Goal: Transaction & Acquisition: Download file/media

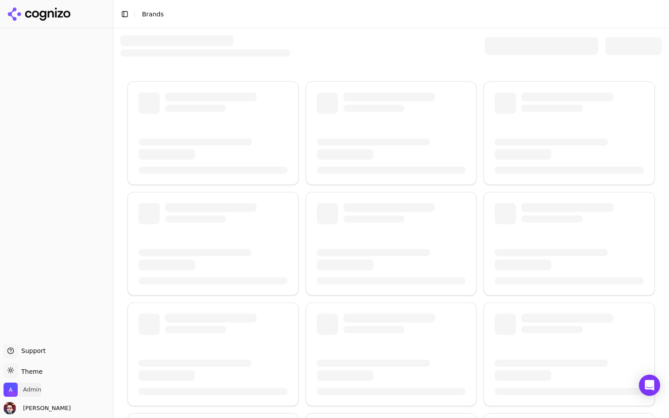
click at [26, 390] on span "Admin" at bounding box center [32, 390] width 18 height 8
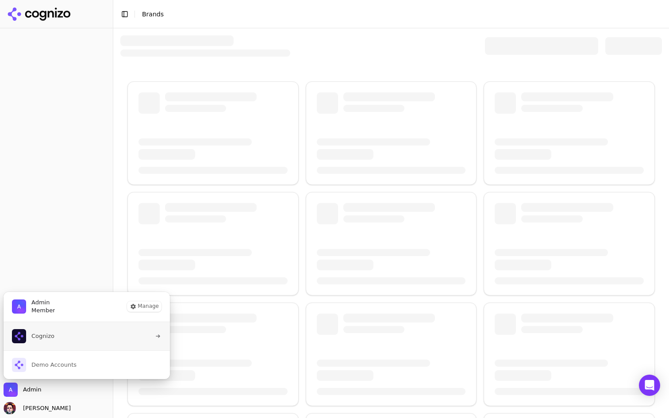
click at [82, 341] on button "Cognizo" at bounding box center [86, 336] width 167 height 28
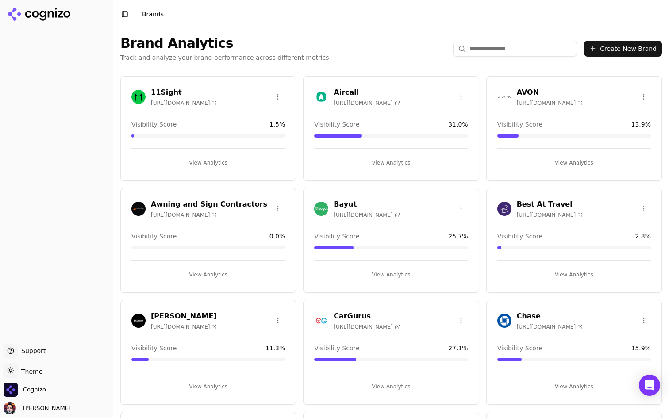
click at [373, 158] on button "View Analytics" at bounding box center [391, 163] width 154 height 14
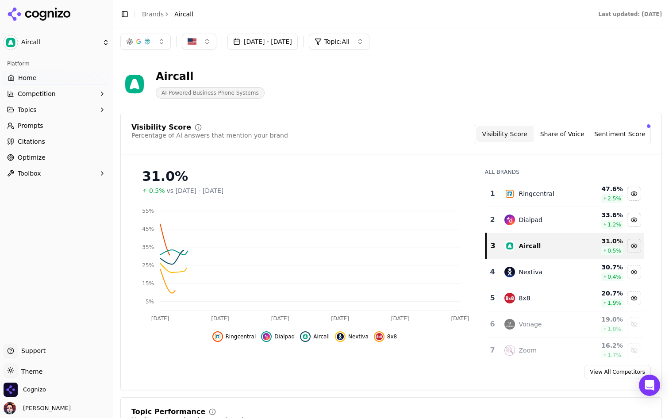
click at [46, 168] on button "Toolbox" at bounding box center [57, 173] width 106 height 14
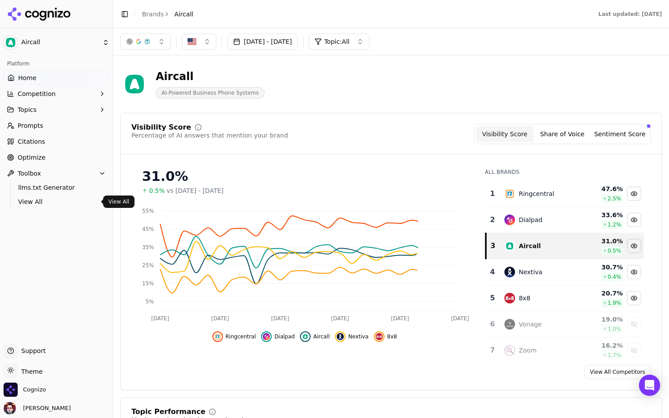
click at [55, 186] on span "llms.txt Generator" at bounding box center [56, 187] width 77 height 9
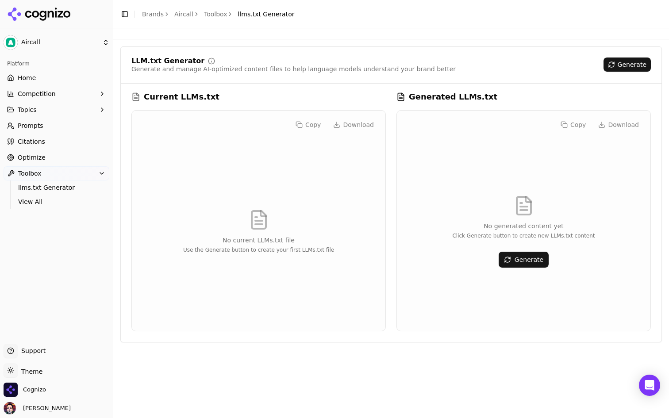
click at [527, 258] on button "Generate" at bounding box center [524, 260] width 50 height 16
click at [85, 44] on html "Aircall Platform Home Competition Topics Prompts Citations Optimize Toolbox llm…" at bounding box center [334, 209] width 669 height 418
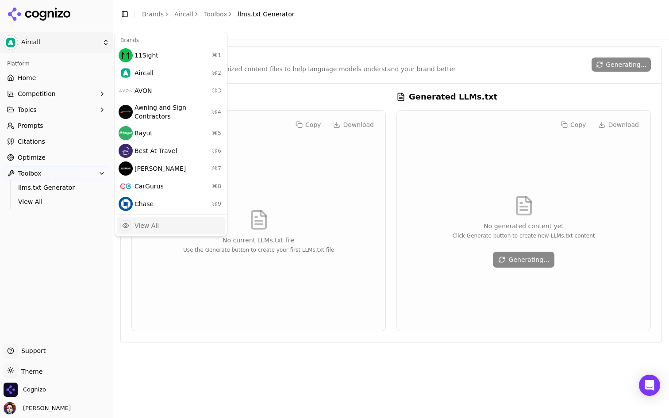
click at [165, 219] on div "View All" at bounding box center [171, 226] width 108 height 18
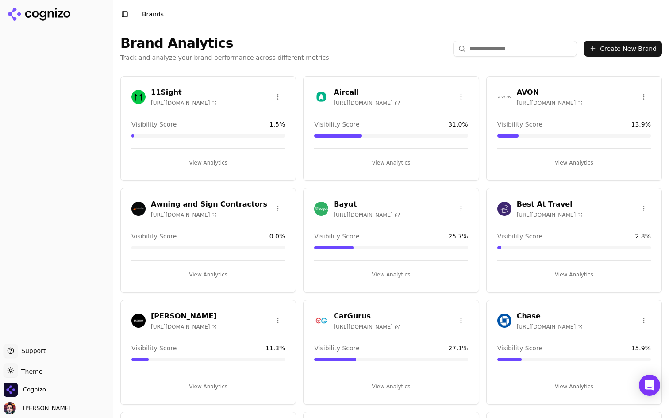
click at [478, 53] on input "search" at bounding box center [515, 49] width 124 height 16
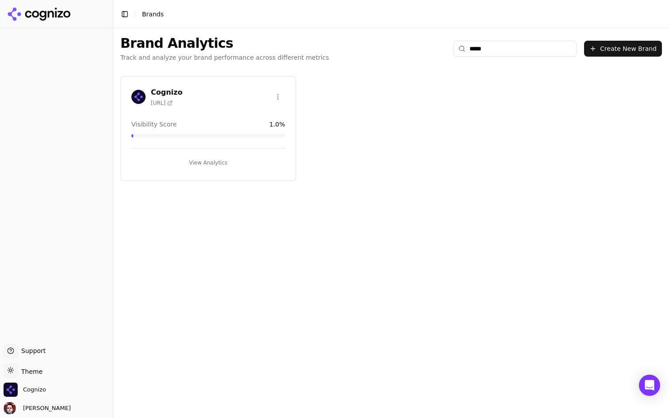
type input "*****"
click at [188, 158] on button "View Analytics" at bounding box center [208, 163] width 154 height 14
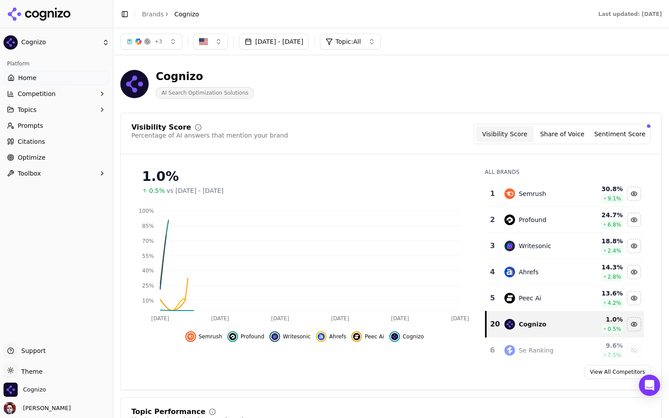
click at [35, 173] on span "Toolbox" at bounding box center [29, 173] width 23 height 9
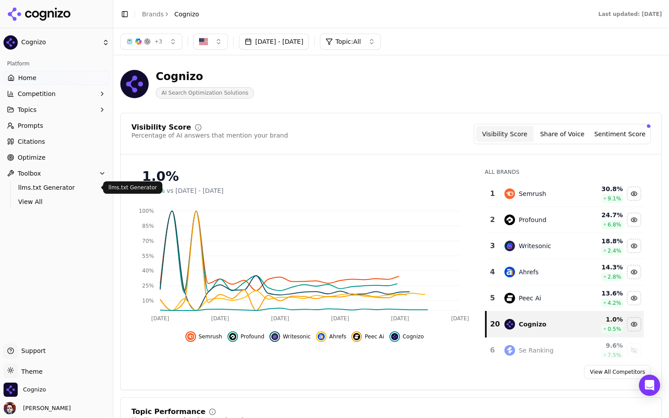
click at [38, 191] on span "llms.txt Generator" at bounding box center [56, 187] width 77 height 9
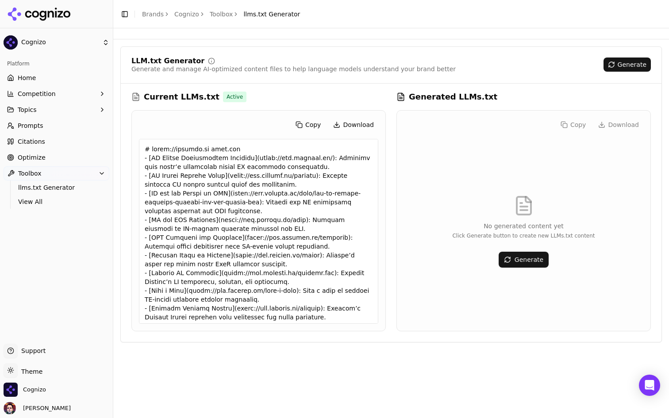
click at [527, 263] on button "Generate" at bounding box center [524, 260] width 50 height 16
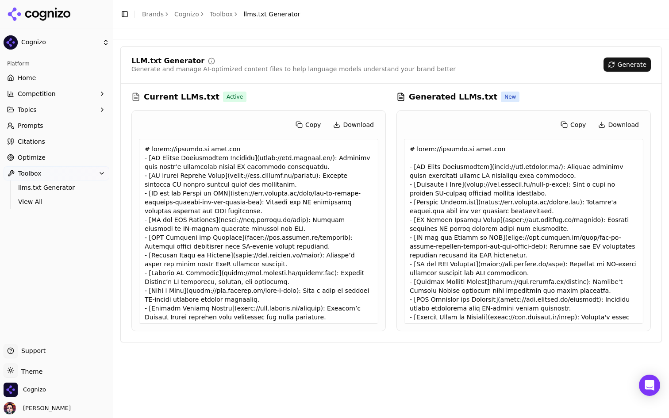
click at [631, 120] on button "Download" at bounding box center [619, 125] width 50 height 14
click at [39, 83] on link "Home" at bounding box center [57, 78] width 106 height 14
